Goal: Navigation & Orientation: Find specific page/section

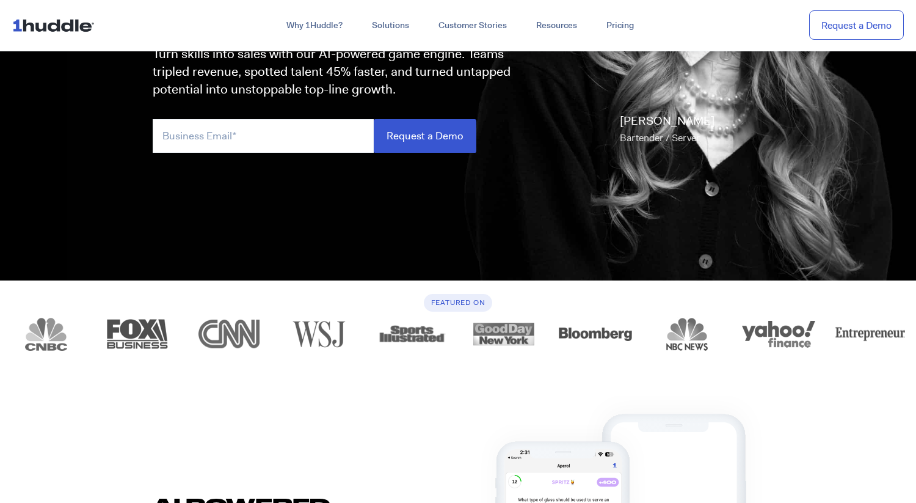
scroll to position [328, 0]
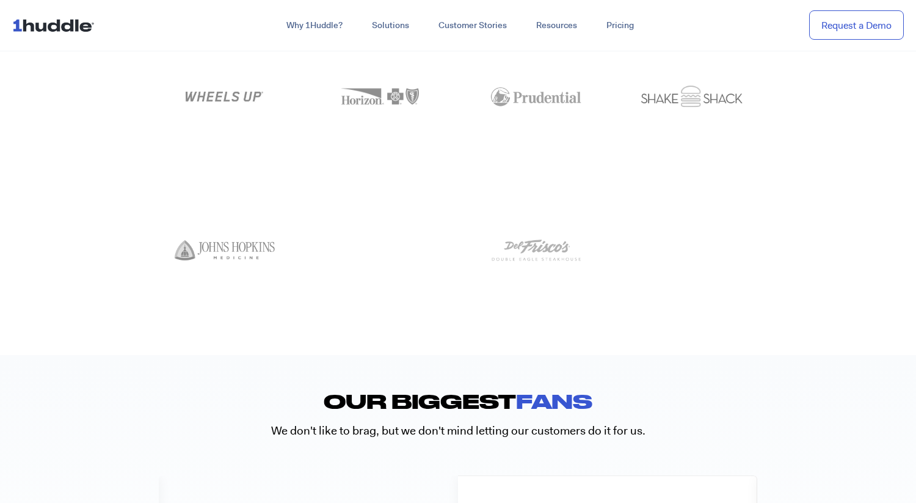
scroll to position [5840, 0]
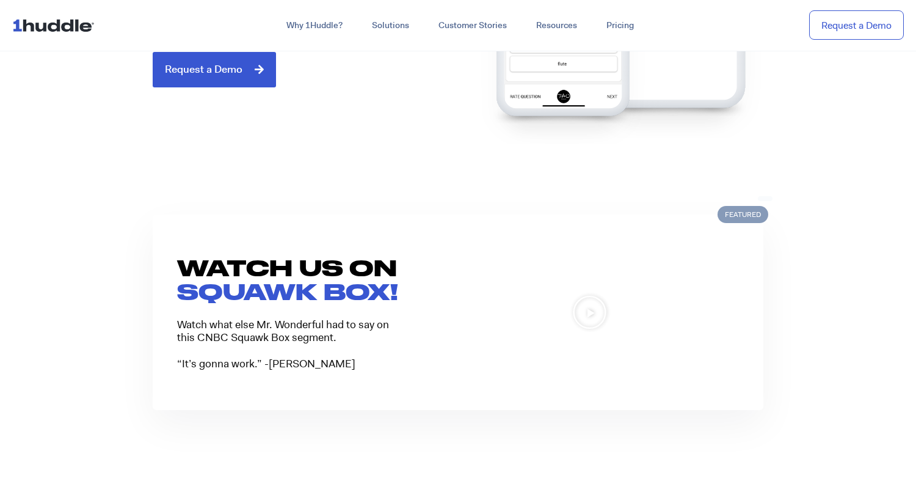
scroll to position [877, 0]
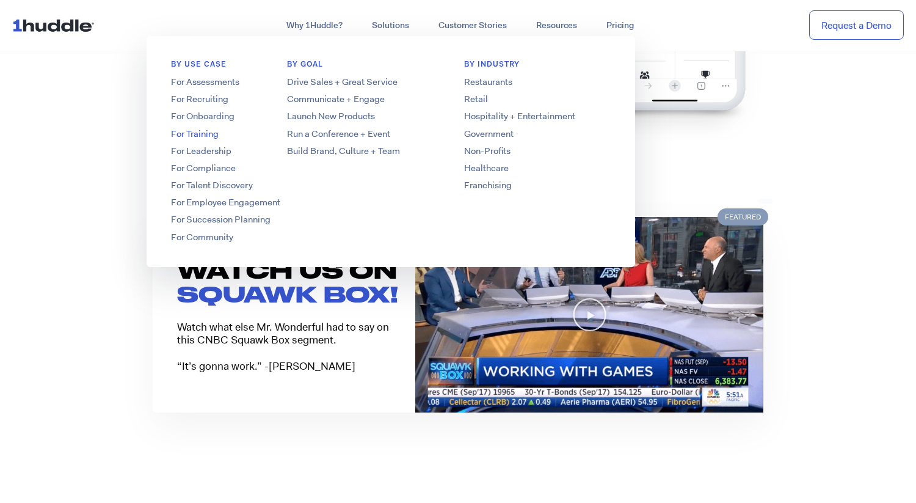
click at [202, 134] on link "For Training" at bounding box center [244, 134] width 195 height 13
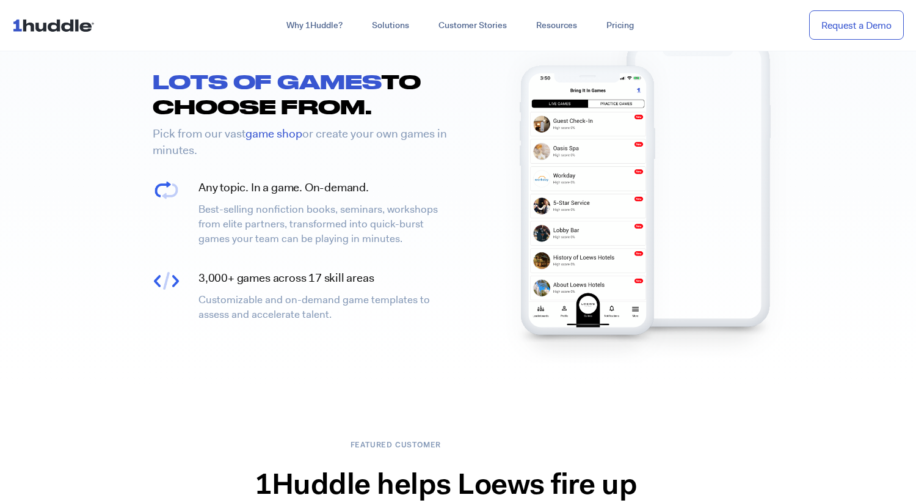
scroll to position [1646, 0]
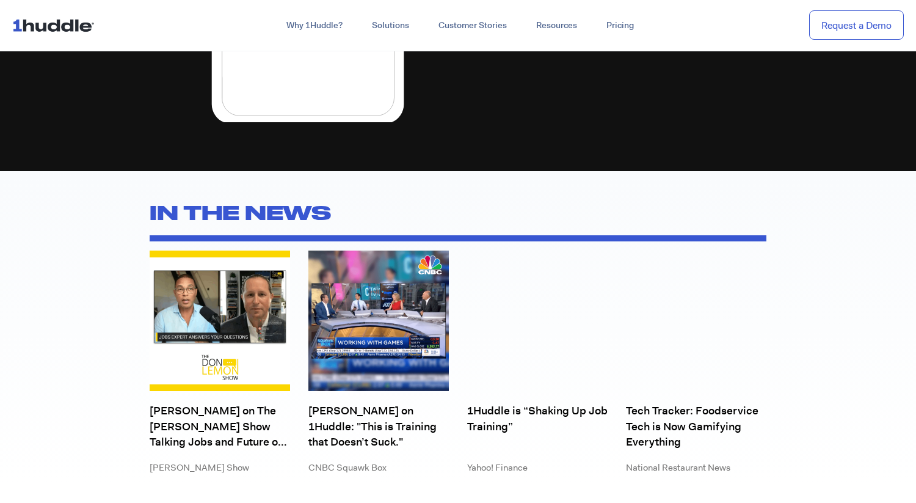
scroll to position [3399, 0]
